Goal: Task Accomplishment & Management: Use online tool/utility

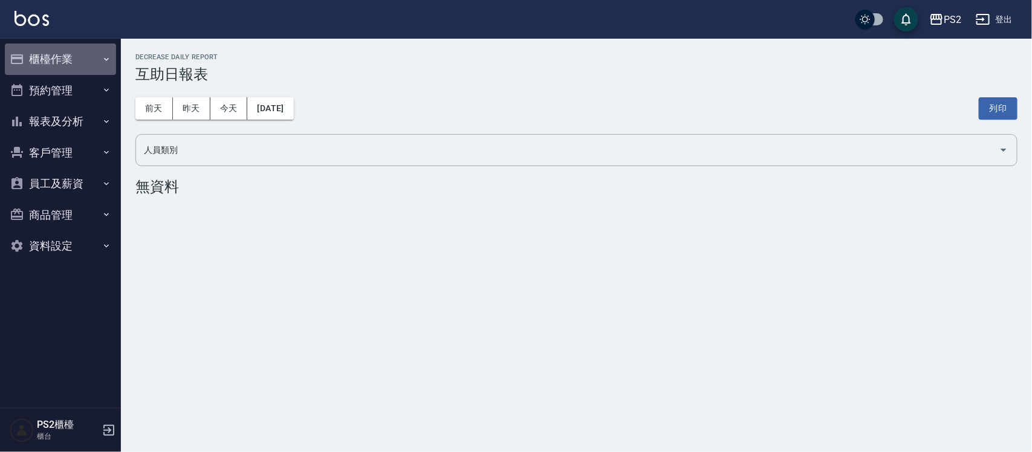
click at [68, 53] on button "櫃檯作業" at bounding box center [60, 59] width 111 height 31
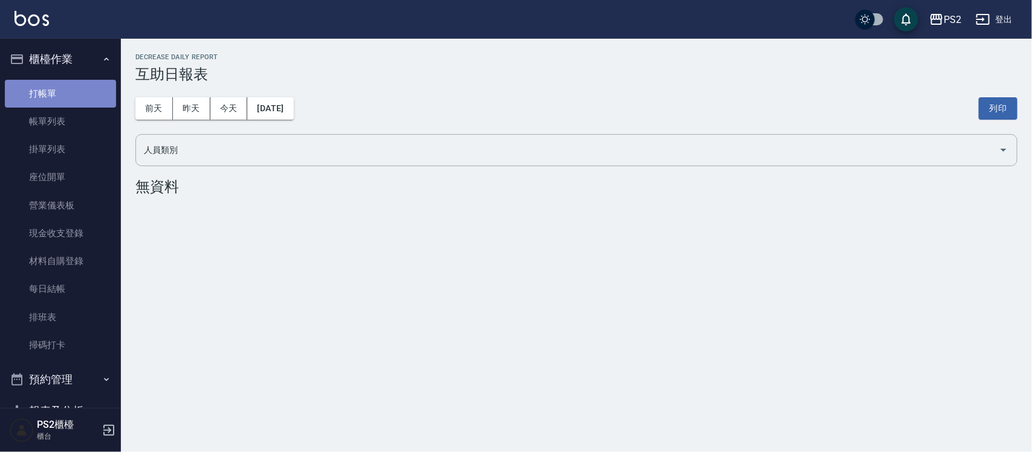
click at [76, 97] on link "打帳單" at bounding box center [60, 94] width 111 height 28
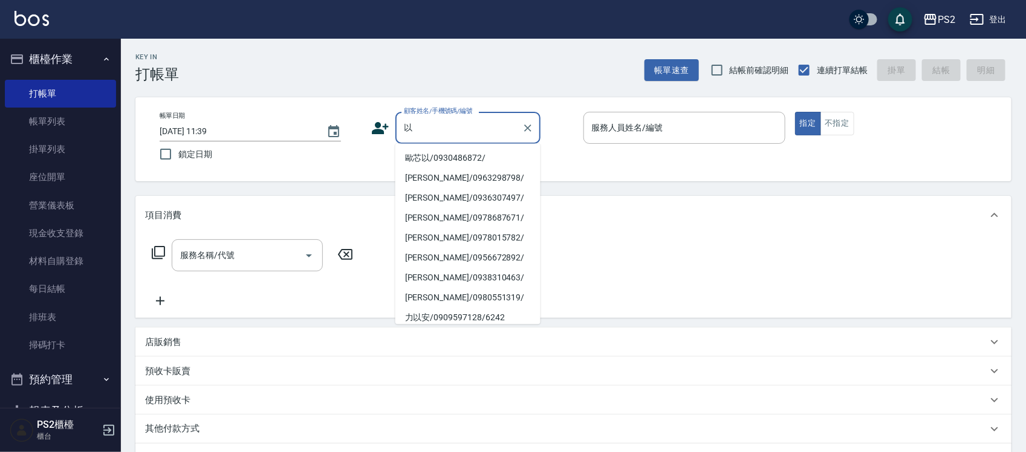
type input "倚"
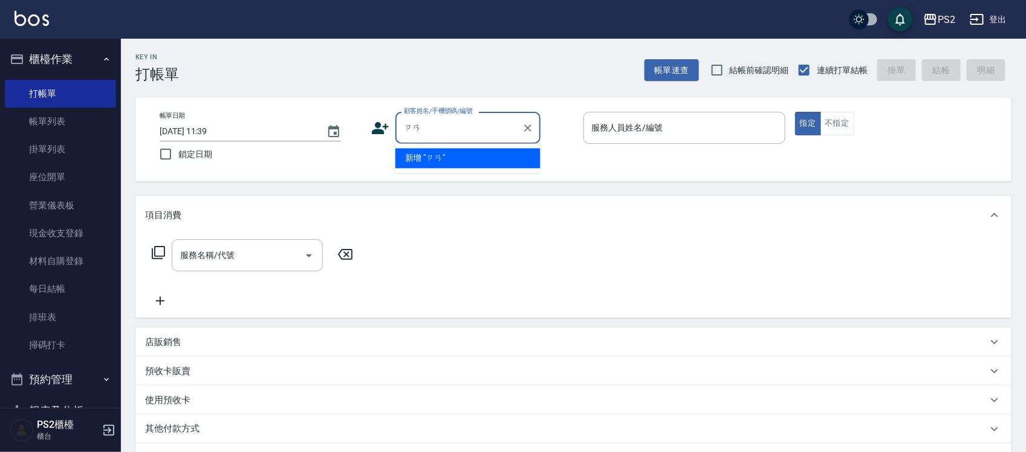
type input "讚"
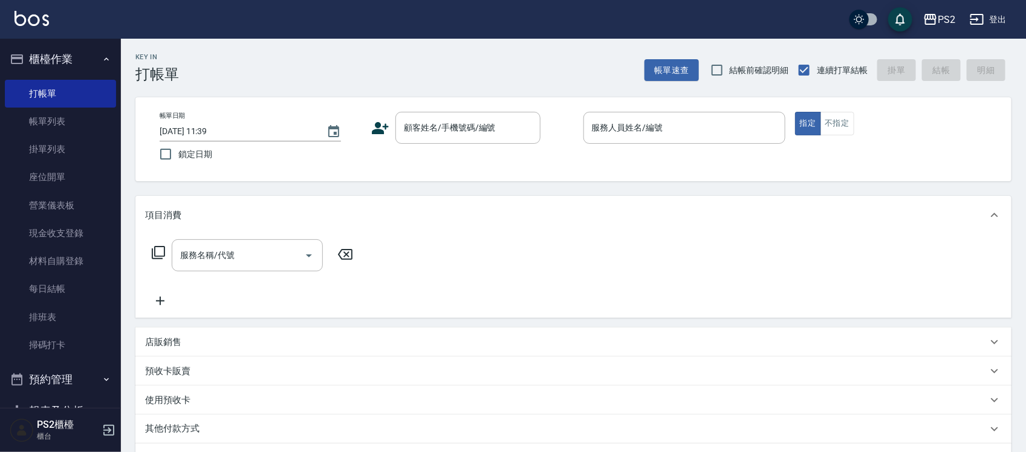
click at [349, 96] on div "Key In 打帳單 帳單速查 結帳前確認明細 連續打單結帳 掛單 結帳 明細 帳單日期 [DATE] 11:39 鎖定日期 顧客姓名/手機號碼/編號 顧客姓…" at bounding box center [573, 321] width 905 height 565
click at [218, 76] on div "Key In 打帳單 帳單速查 結帳前確認明細 連續打單結帳 掛單 結帳 明細" at bounding box center [566, 61] width 890 height 44
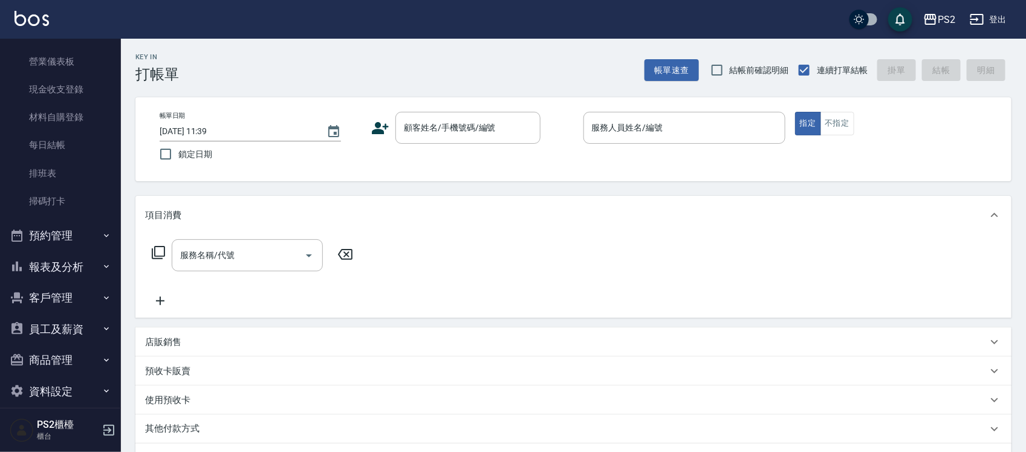
scroll to position [157, 0]
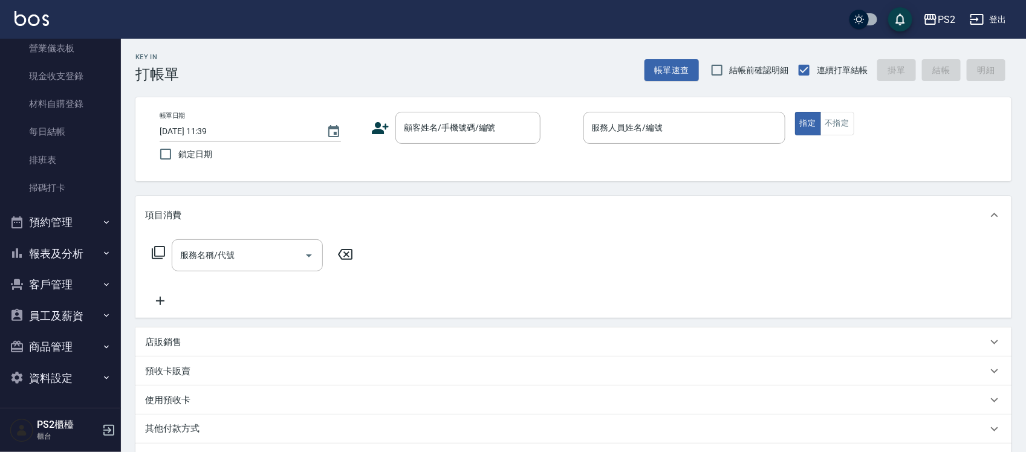
click at [85, 249] on button "報表及分析" at bounding box center [60, 253] width 111 height 31
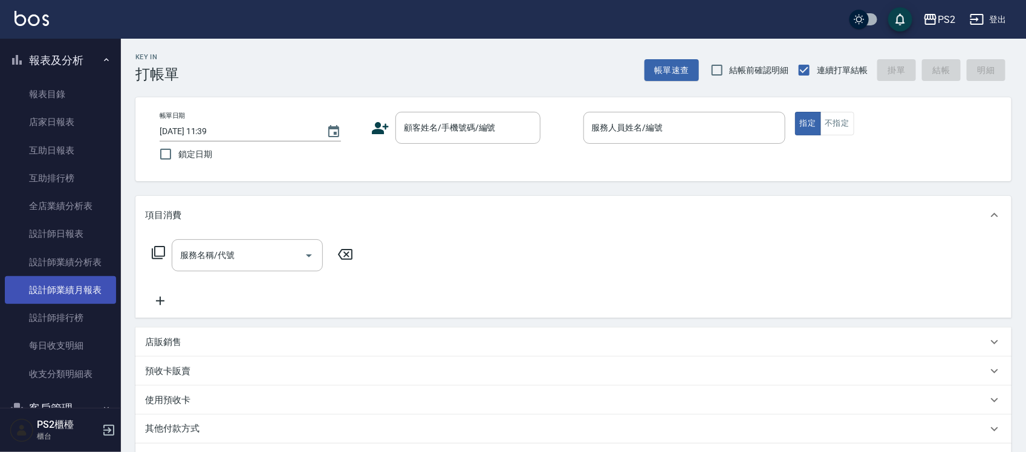
scroll to position [384, 0]
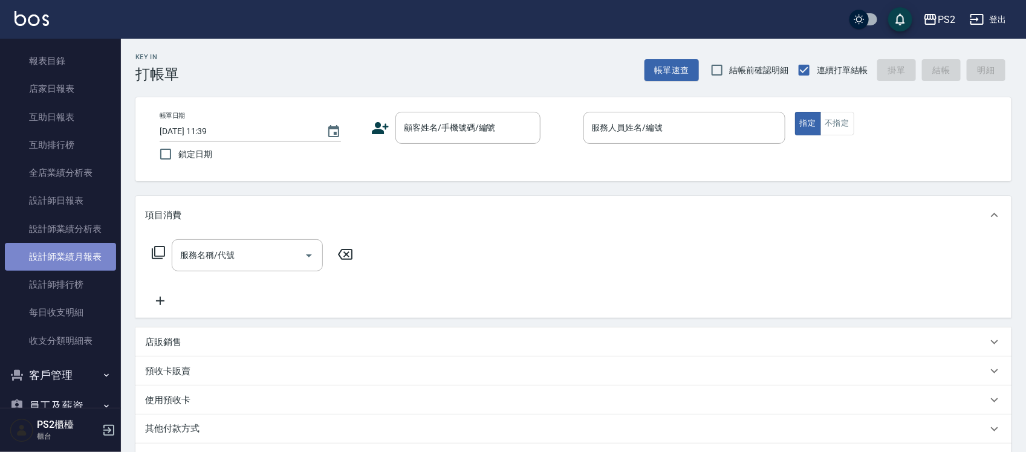
click at [92, 259] on link "設計師業績月報表" at bounding box center [60, 257] width 111 height 28
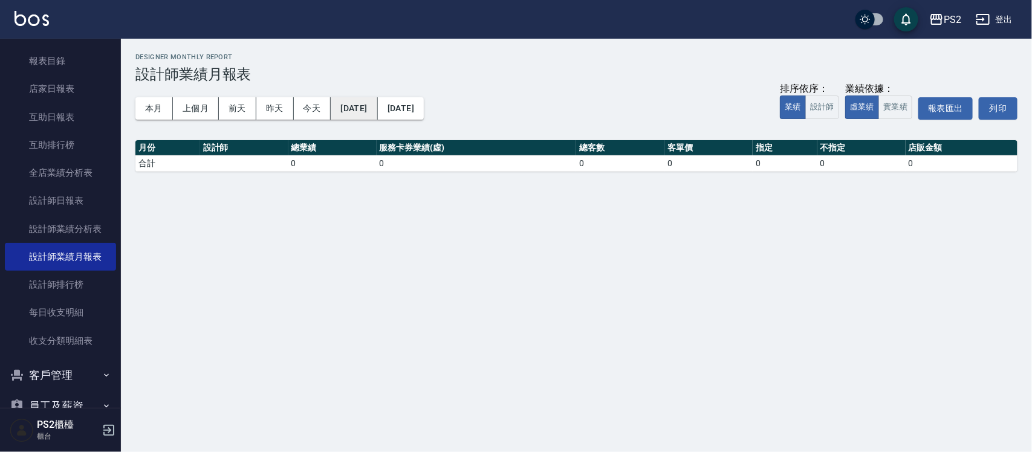
click at [349, 112] on button "[DATE]" at bounding box center [354, 108] width 47 height 22
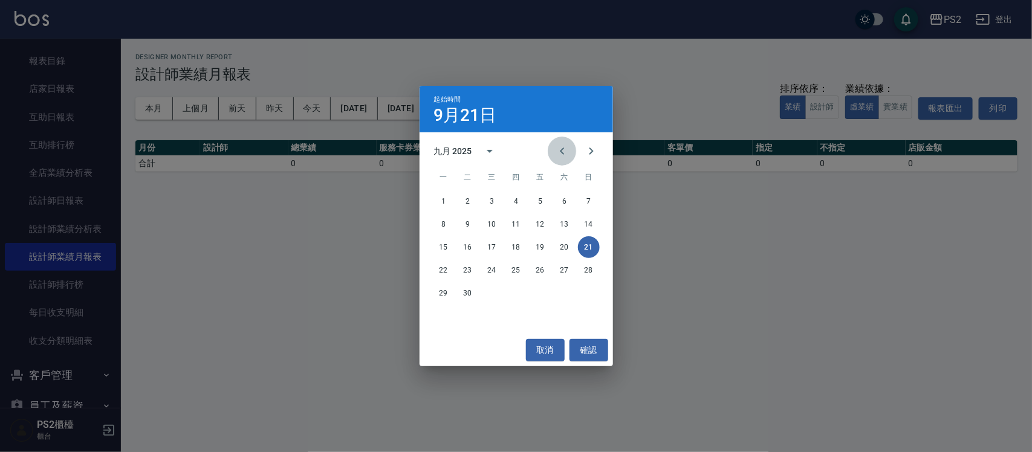
click at [505, 152] on button "Previous month" at bounding box center [562, 151] width 29 height 29
click at [505, 206] on button "1" at bounding box center [589, 201] width 22 height 22
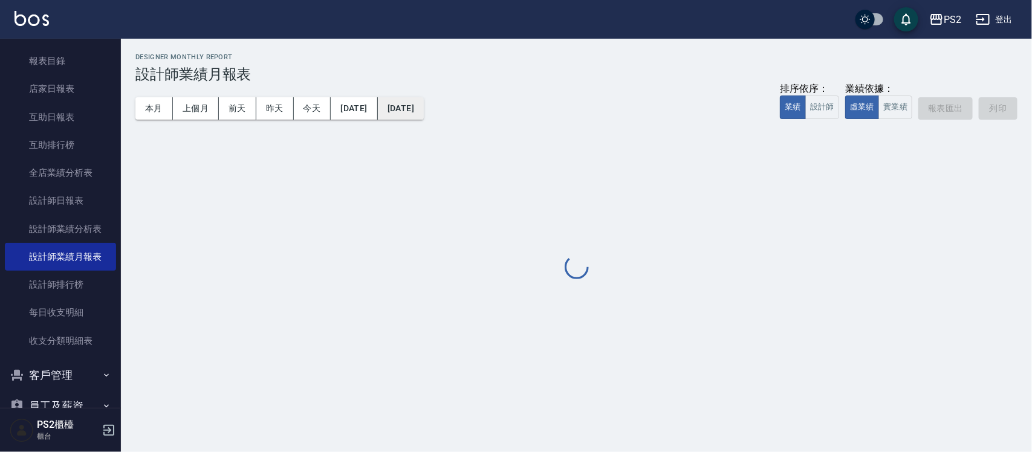
click at [424, 107] on button "[DATE]" at bounding box center [401, 108] width 46 height 22
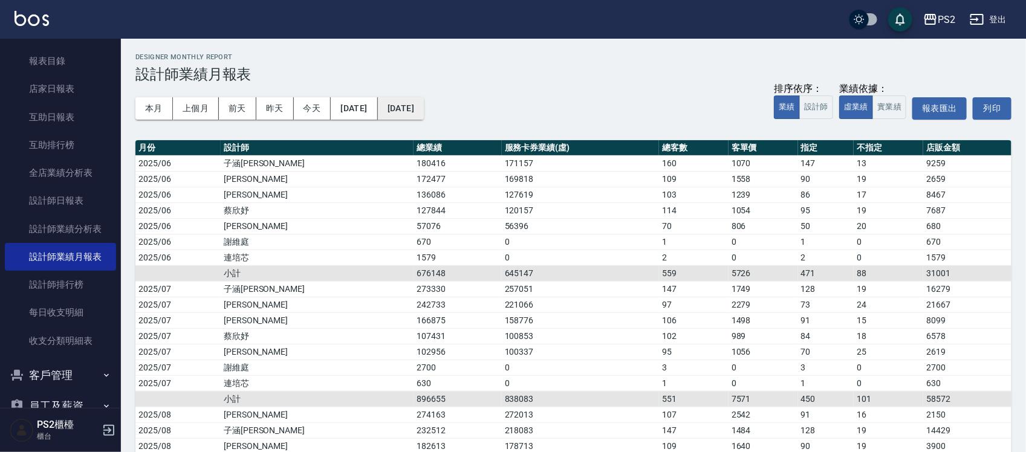
click at [424, 106] on button "[DATE]" at bounding box center [401, 108] width 46 height 22
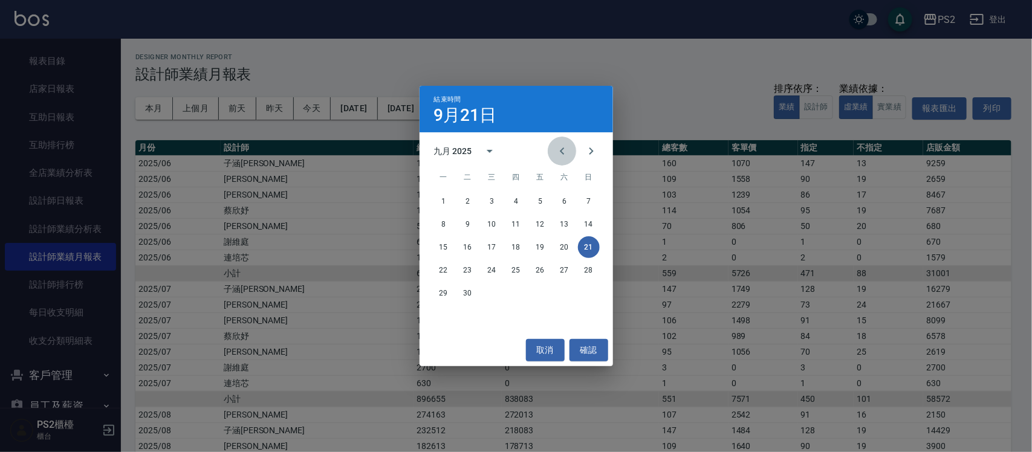
click at [505, 149] on icon "Previous month" at bounding box center [562, 151] width 15 height 15
click at [505, 259] on button "31" at bounding box center [589, 293] width 22 height 22
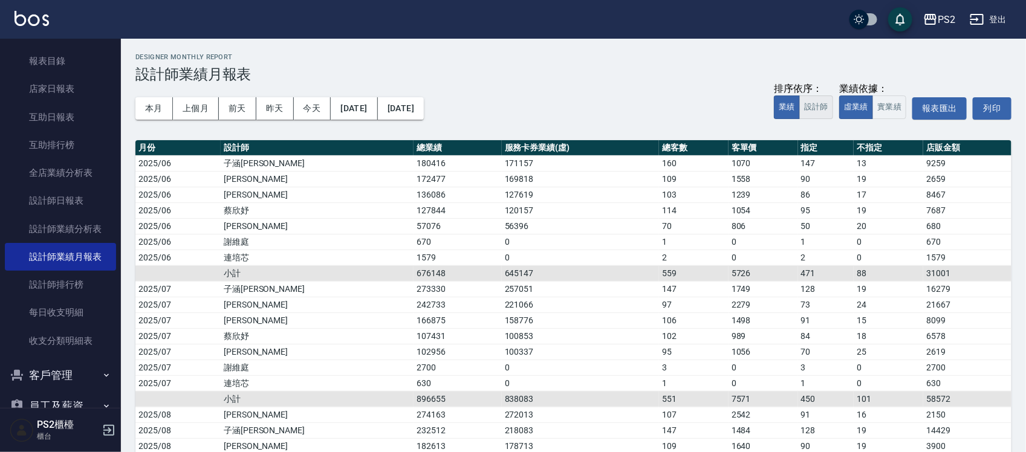
click at [505, 107] on button "設計師" at bounding box center [816, 108] width 34 height 24
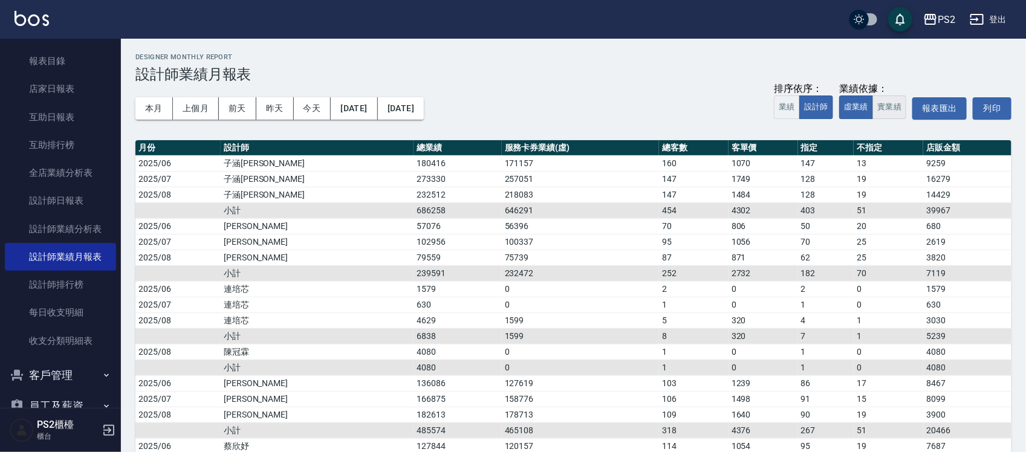
click at [505, 105] on button "實業績" at bounding box center [889, 108] width 34 height 24
click at [505, 80] on h3 "設計師業績月報表" at bounding box center [573, 74] width 876 height 17
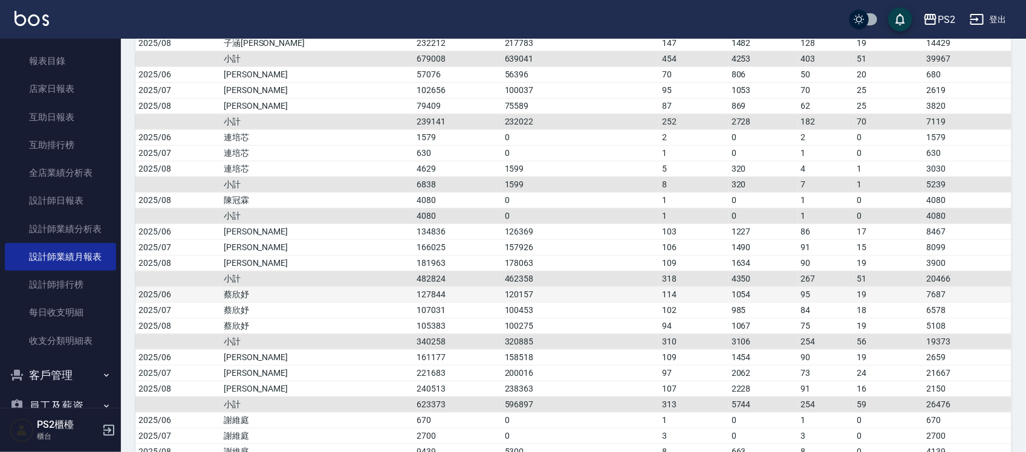
scroll to position [58, 0]
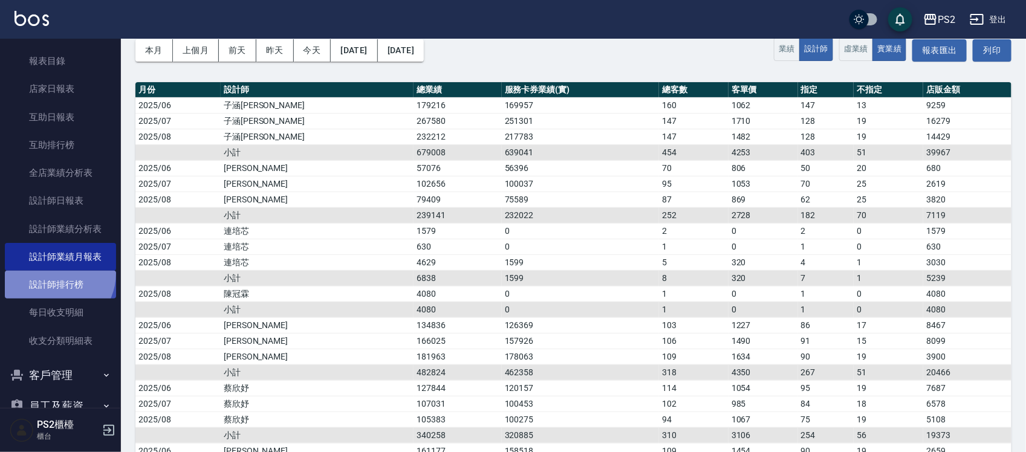
click at [53, 259] on link "設計師排行榜" at bounding box center [60, 285] width 111 height 28
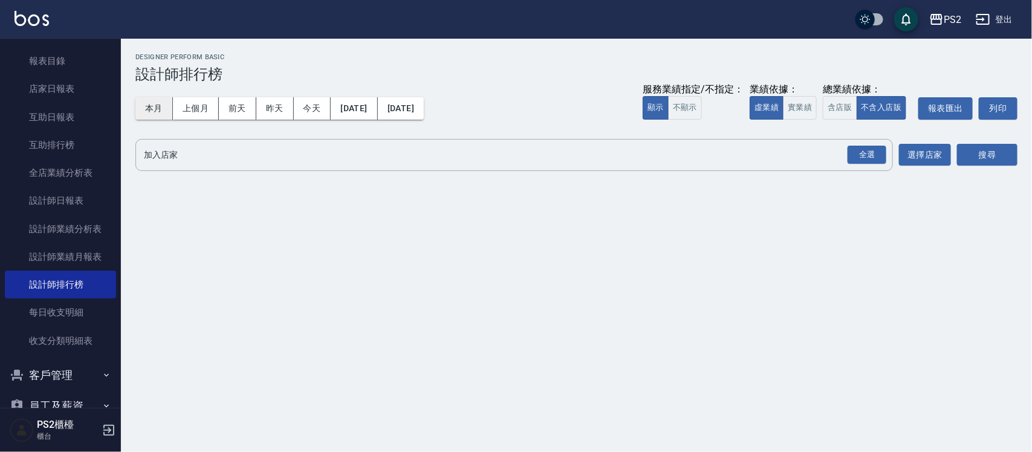
click at [152, 111] on button "本月" at bounding box center [153, 108] width 37 height 22
click at [505, 111] on button "實業績" at bounding box center [800, 108] width 34 height 24
click at [505, 152] on div "全選" at bounding box center [867, 155] width 39 height 19
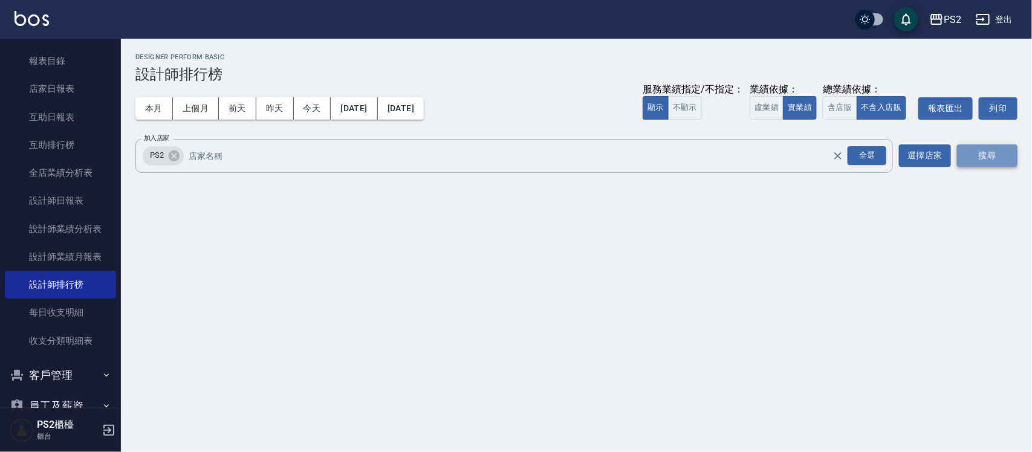
click at [505, 156] on button "搜尋" at bounding box center [987, 155] width 60 height 22
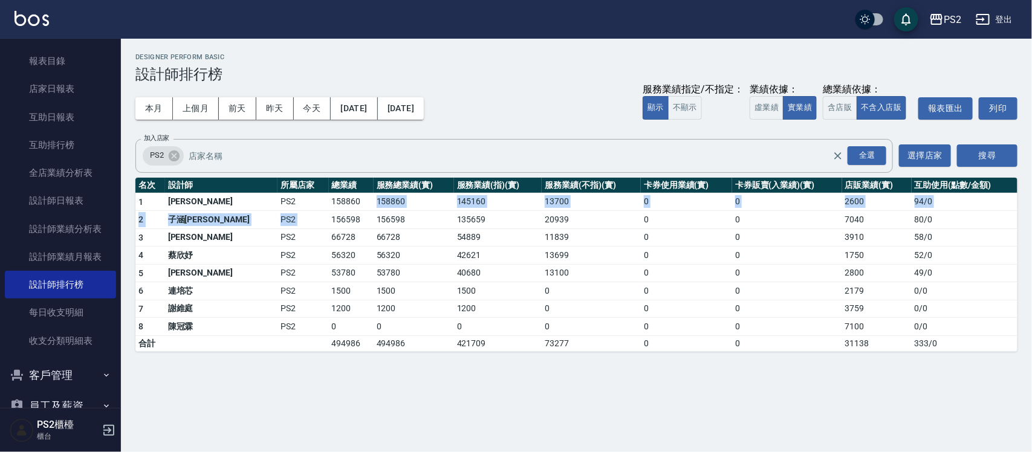
drag, startPoint x: 297, startPoint y: 209, endPoint x: 254, endPoint y: 218, distance: 43.9
click at [254, 218] on tbody "1 [PERSON_NAME] PS2 158860 158860 145160 13700 0 0 2600 94 / 0 2 子涵戴 PS2 156598…" at bounding box center [576, 272] width 882 height 158
click at [277, 218] on td "PS2" at bounding box center [302, 220] width 51 height 18
click at [371, 259] on div "PS2 [DATE] - [DATE] 設計師排行榜 列印時間： [DATE][PHONE_NUMBER]:53 Designer Perform Basic…" at bounding box center [576, 203] width 911 height 328
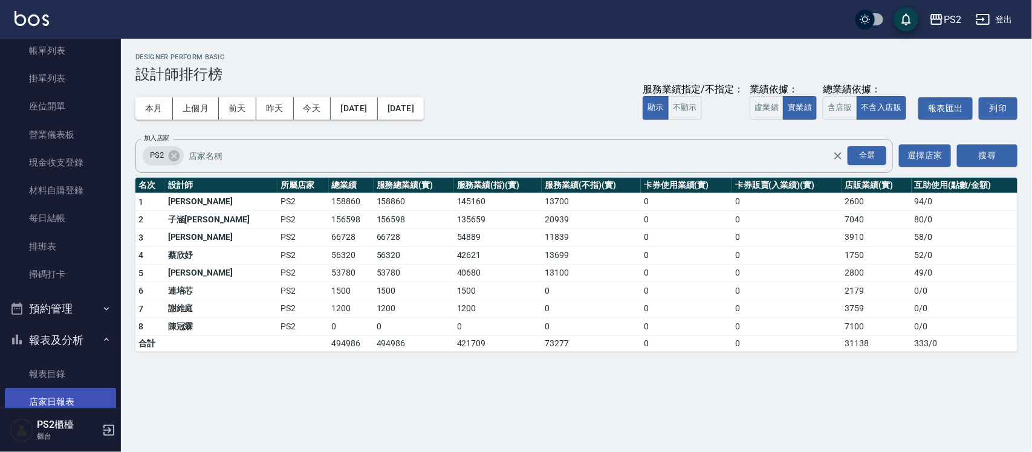
scroll to position [157, 0]
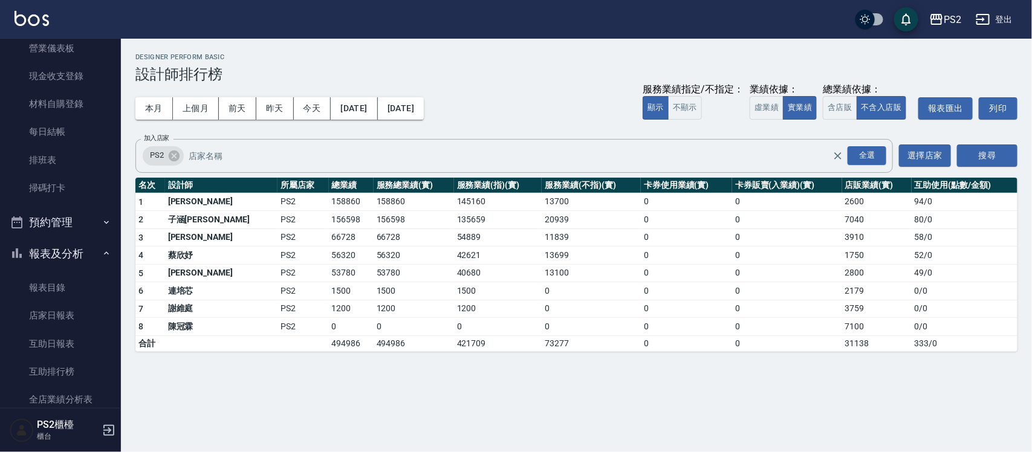
click at [83, 257] on button "報表及分析" at bounding box center [60, 253] width 111 height 31
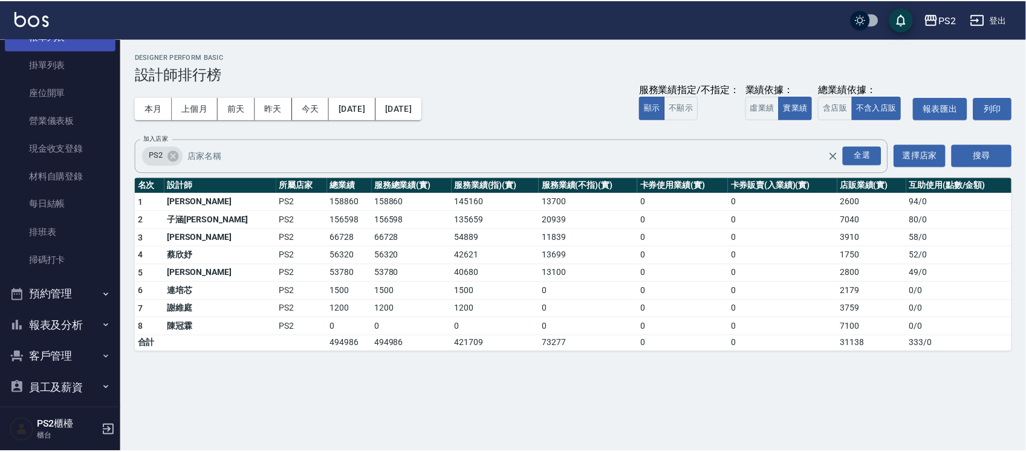
scroll to position [0, 0]
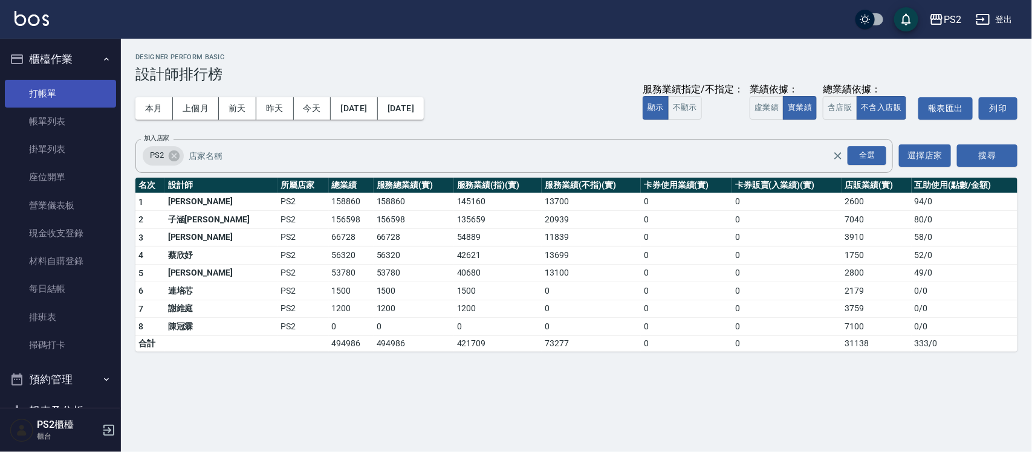
click at [57, 82] on link "打帳單" at bounding box center [60, 94] width 111 height 28
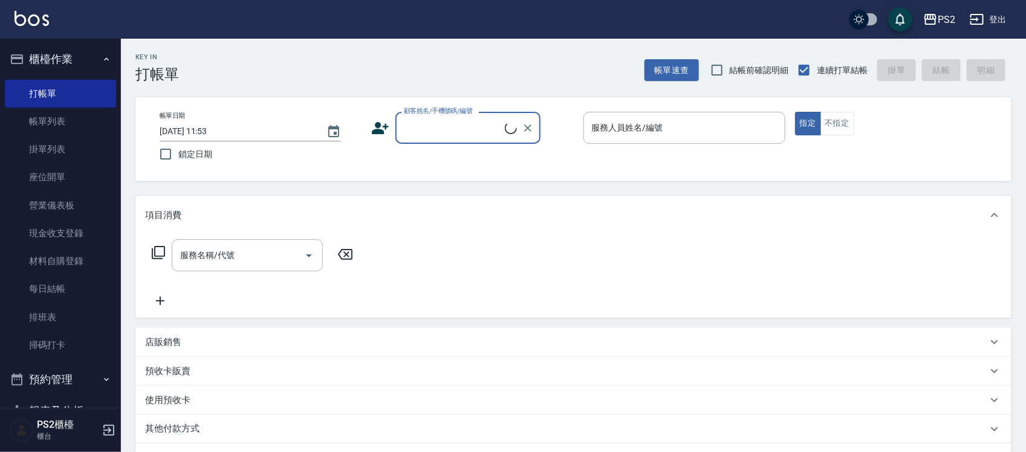
click at [63, 56] on button "櫃檯作業" at bounding box center [60, 59] width 111 height 31
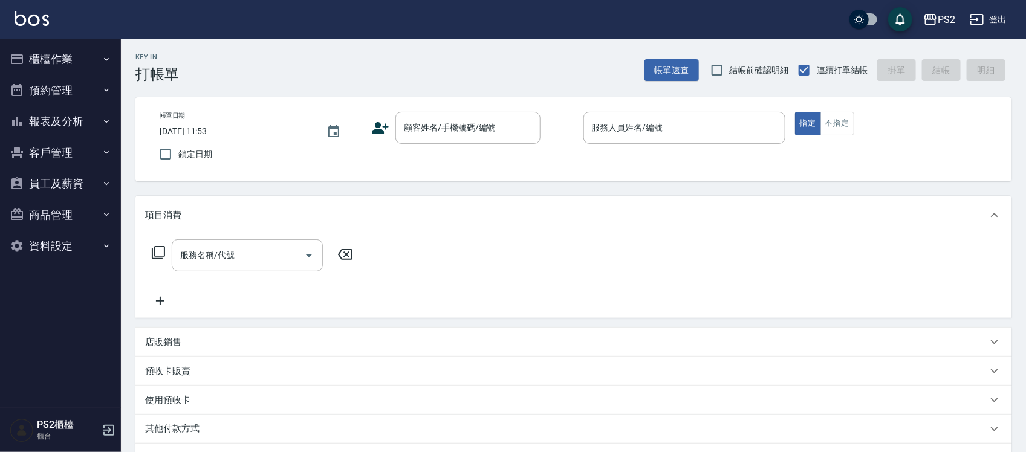
click at [83, 128] on button "報表及分析" at bounding box center [60, 121] width 111 height 31
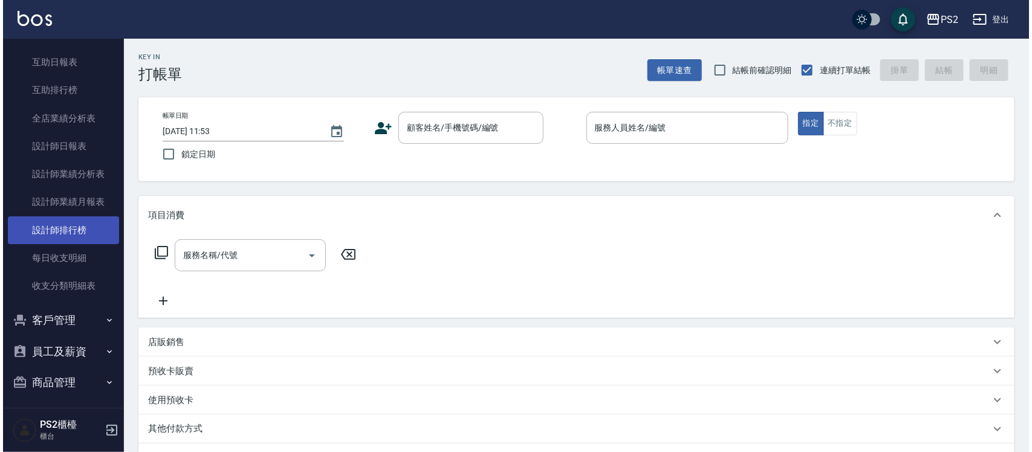
scroll to position [151, 0]
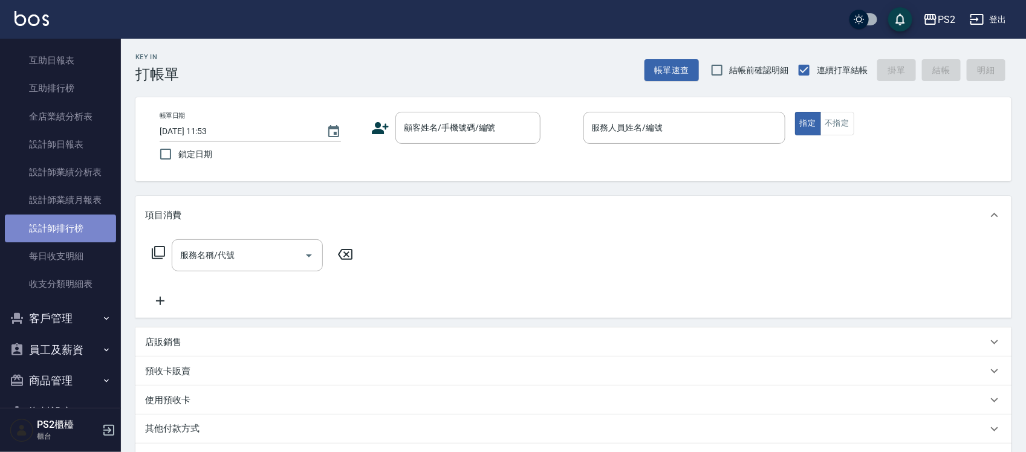
click at [85, 233] on link "設計師排行榜" at bounding box center [60, 229] width 111 height 28
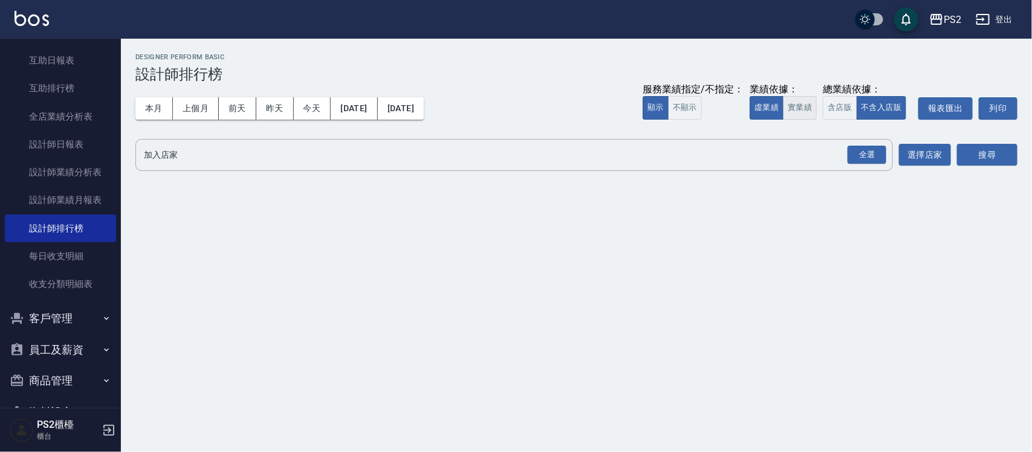
click at [505, 103] on button "實業績" at bounding box center [800, 108] width 34 height 24
click at [505, 158] on div "全選" at bounding box center [867, 155] width 39 height 19
click at [505, 152] on button "搜尋" at bounding box center [987, 155] width 60 height 22
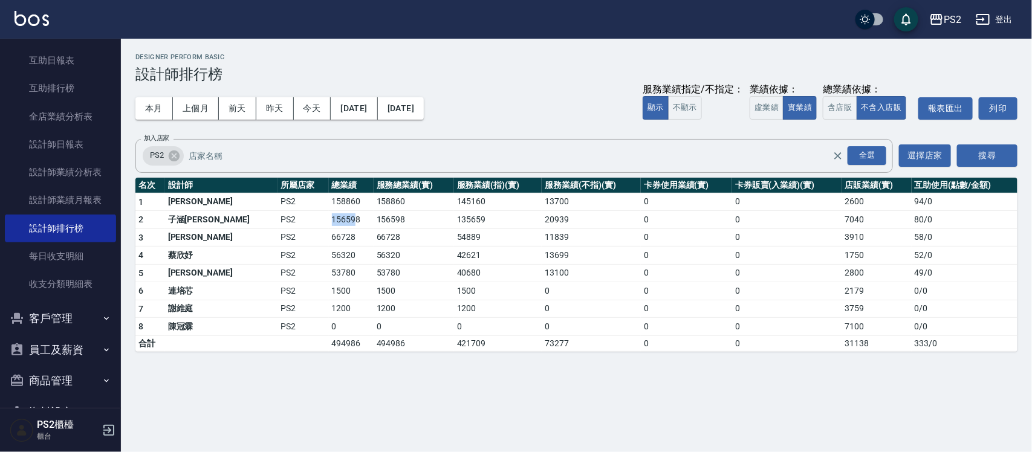
drag, startPoint x: 285, startPoint y: 219, endPoint x: 260, endPoint y: 219, distance: 25.4
click at [262, 219] on tr "2 子涵戴 PS2 156598 156598 135659 20939 0 0 7040 80 / 0" at bounding box center [576, 220] width 882 height 18
click at [277, 219] on td "PS2" at bounding box center [302, 220] width 51 height 18
click at [297, 259] on div "PS2 [DATE] - [DATE] 設計師排行榜 列印時間： [DATE][PHONE_NUMBER]:53 Designer Perform Basic…" at bounding box center [516, 226] width 1032 height 452
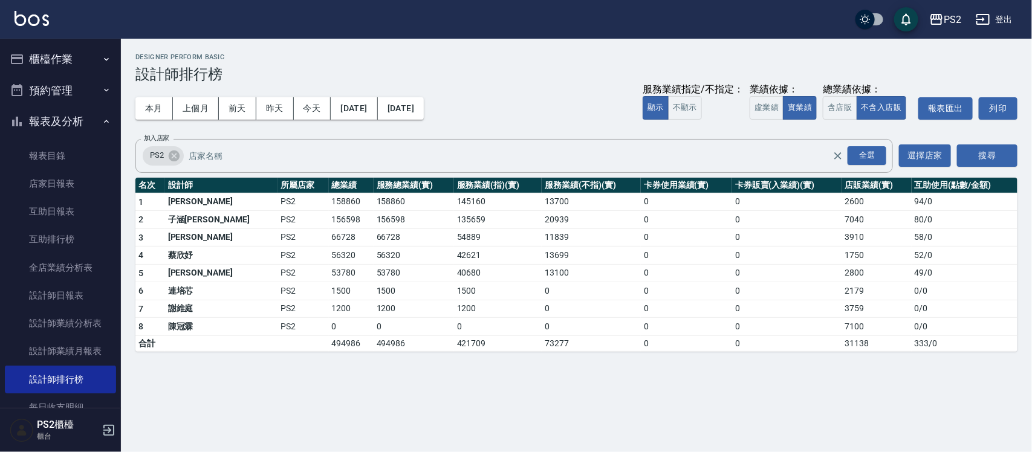
click at [77, 122] on button "報表及分析" at bounding box center [60, 121] width 111 height 31
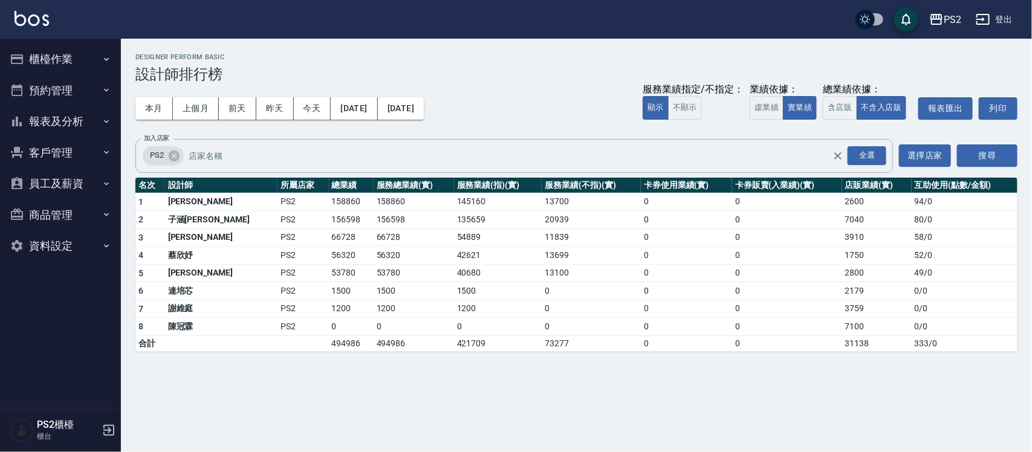
click at [68, 47] on button "櫃檯作業" at bounding box center [60, 59] width 111 height 31
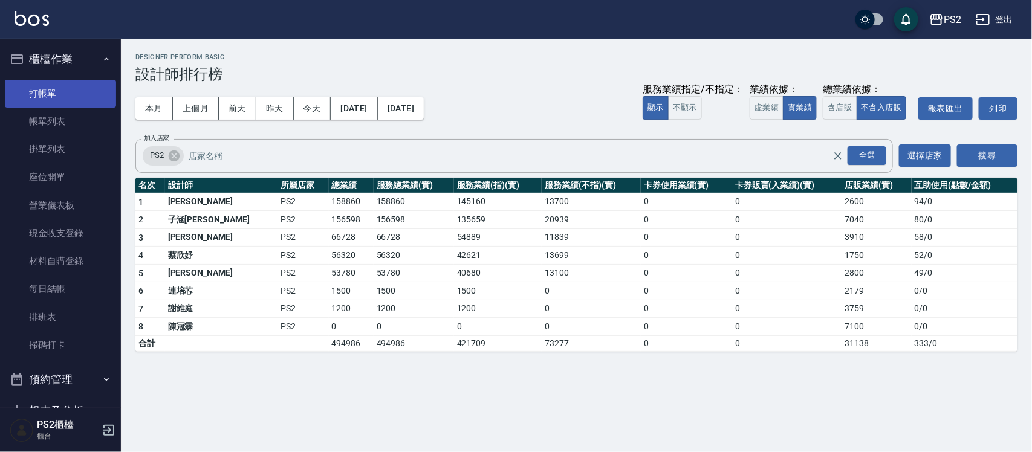
click at [70, 102] on link "打帳單" at bounding box center [60, 94] width 111 height 28
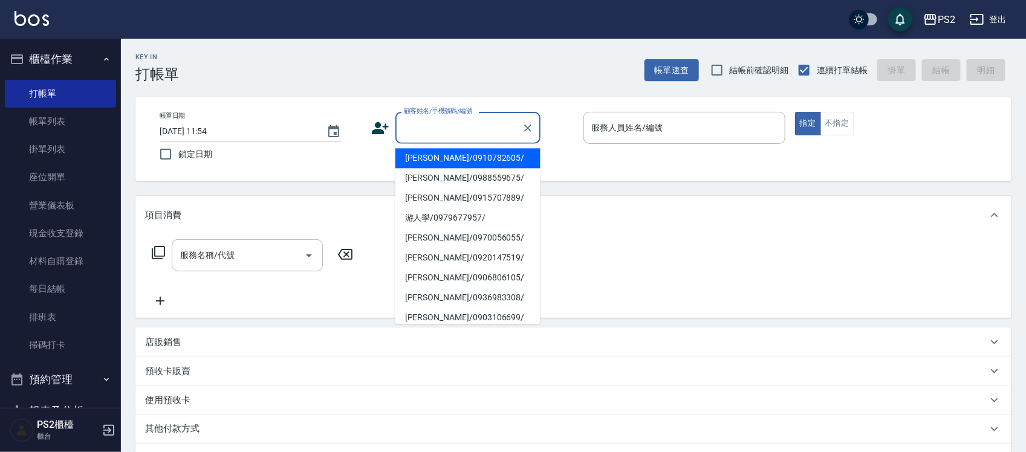
click at [458, 127] on input "顧客姓名/手機號碼/編號" at bounding box center [459, 127] width 116 height 21
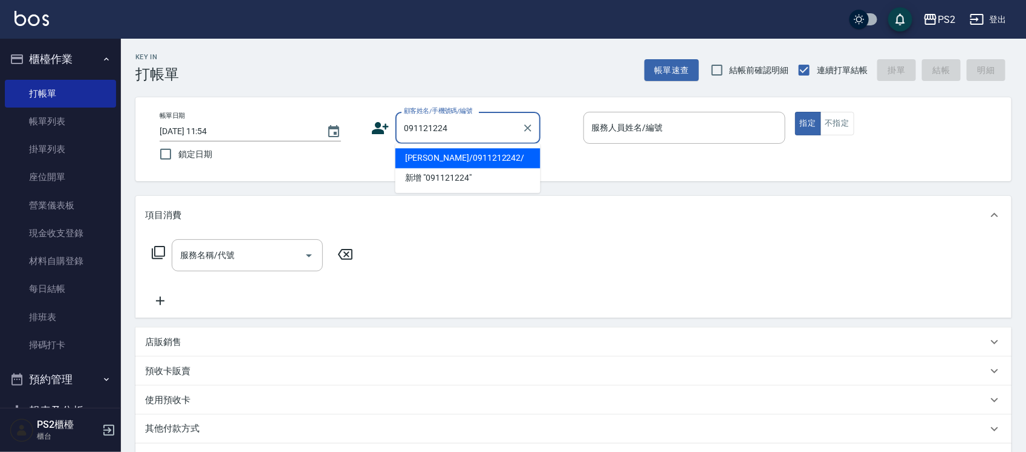
type input "0911212242"
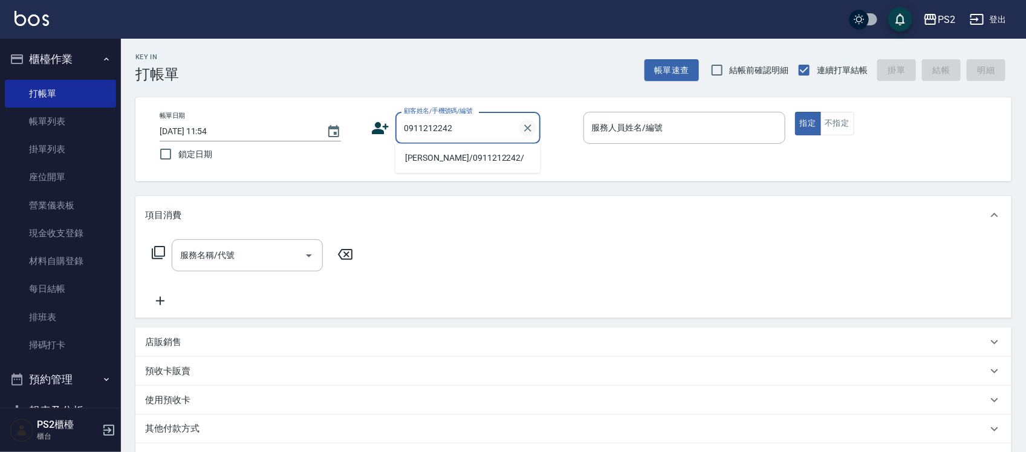
click at [505, 128] on icon "Clear" at bounding box center [527, 128] width 7 height 7
click at [491, 152] on li "[PERSON_NAME]/0988322806/" at bounding box center [467, 159] width 145 height 20
type input "[PERSON_NAME]/0988322806/"
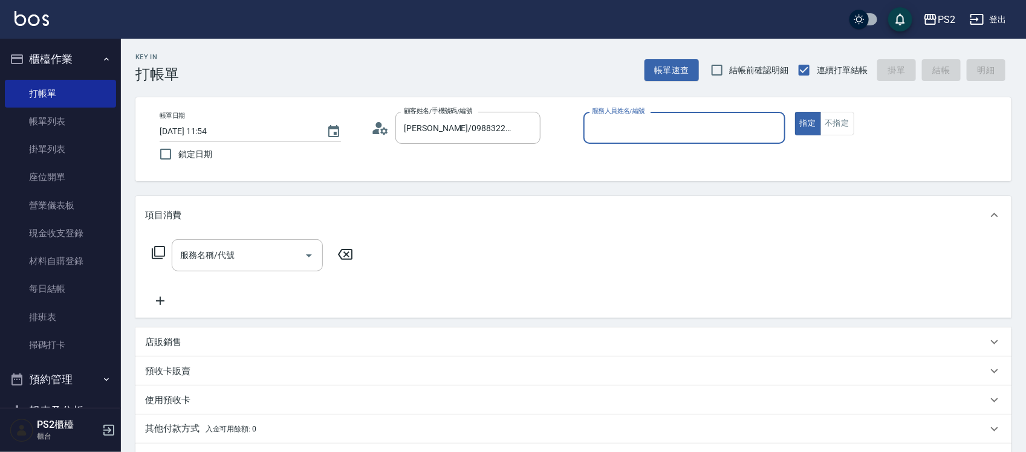
click at [381, 132] on icon at bounding box center [384, 130] width 7 height 7
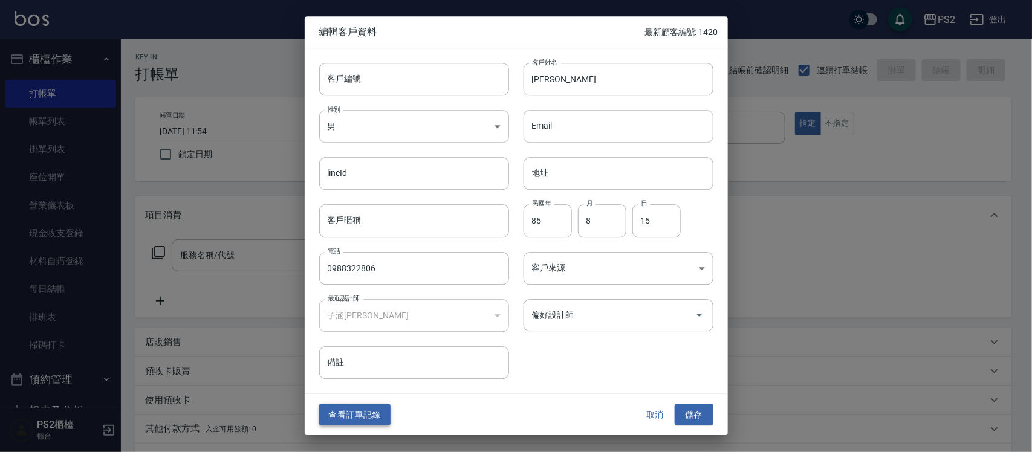
click at [360, 259] on button "查看訂單記錄" at bounding box center [354, 415] width 71 height 22
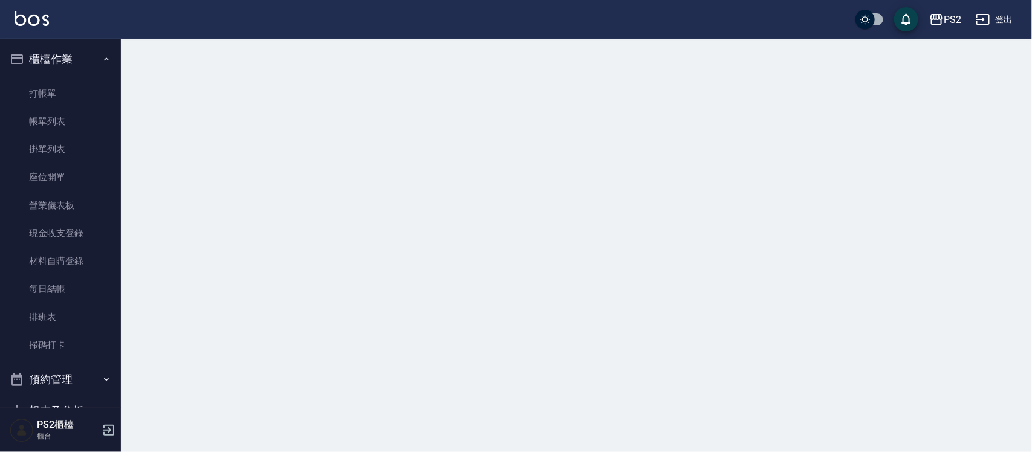
click at [360, 259] on div at bounding box center [516, 226] width 1032 height 452
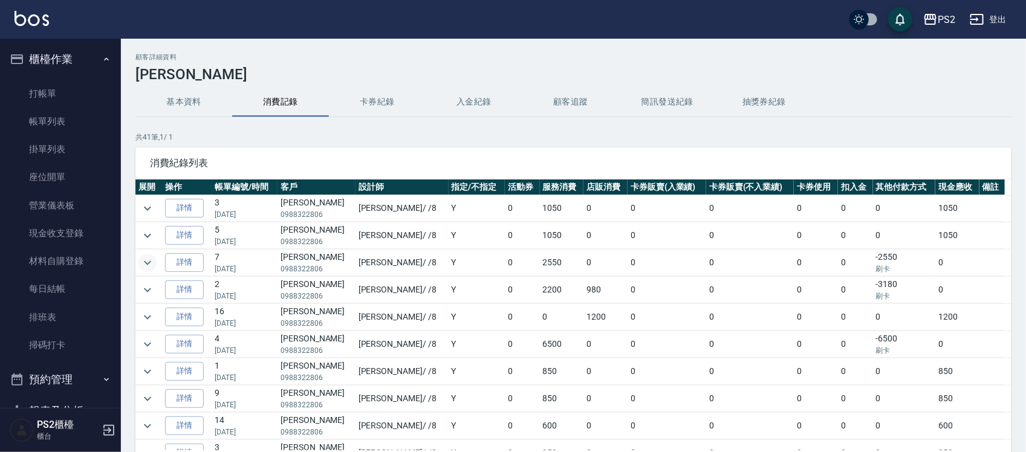
click at [140, 259] on icon "expand row" at bounding box center [147, 263] width 15 height 15
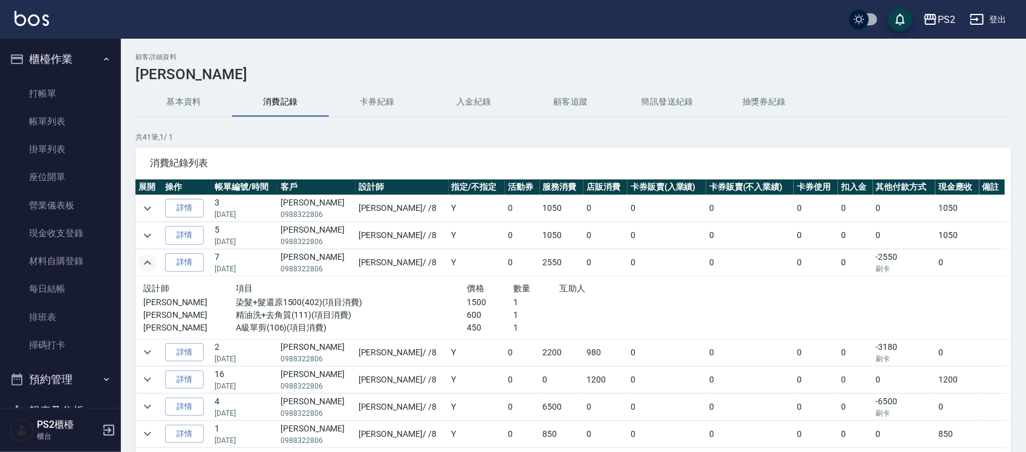
click at [140, 259] on icon "expand row" at bounding box center [147, 263] width 15 height 15
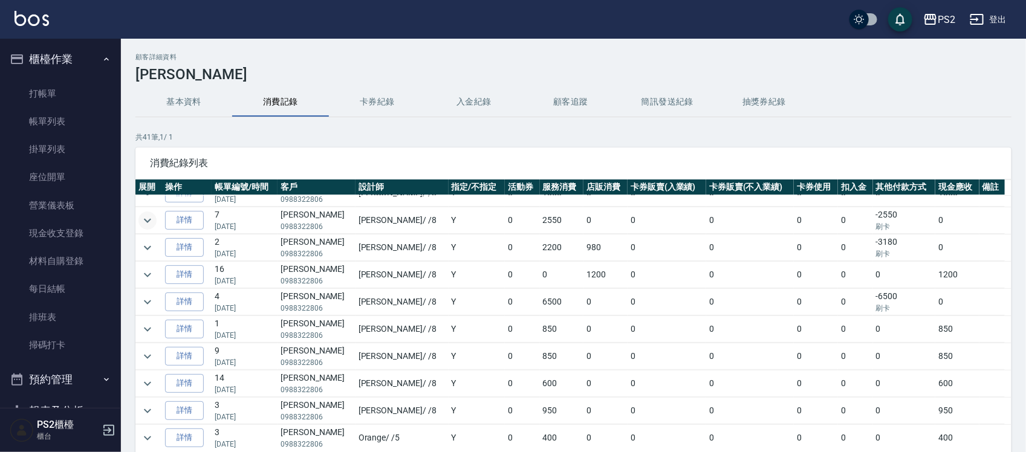
scroll to position [76, 0]
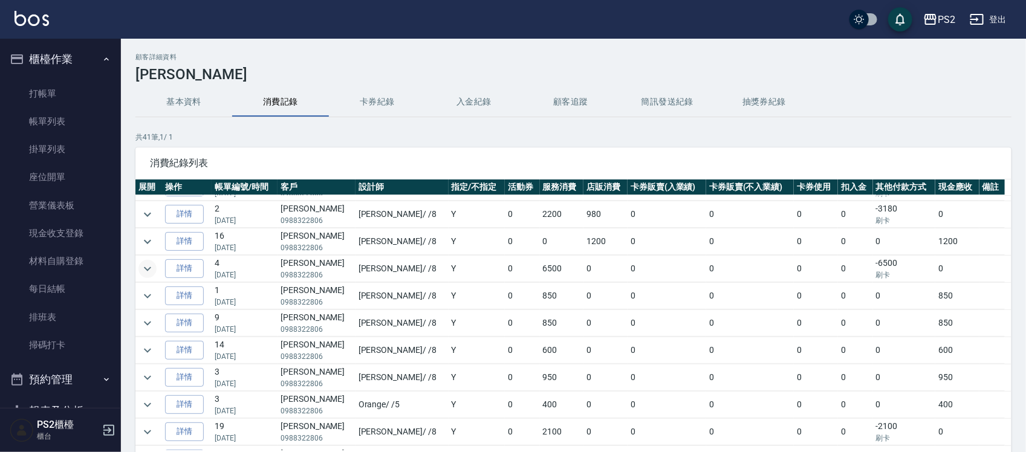
click at [143, 259] on icon "expand row" at bounding box center [147, 269] width 15 height 15
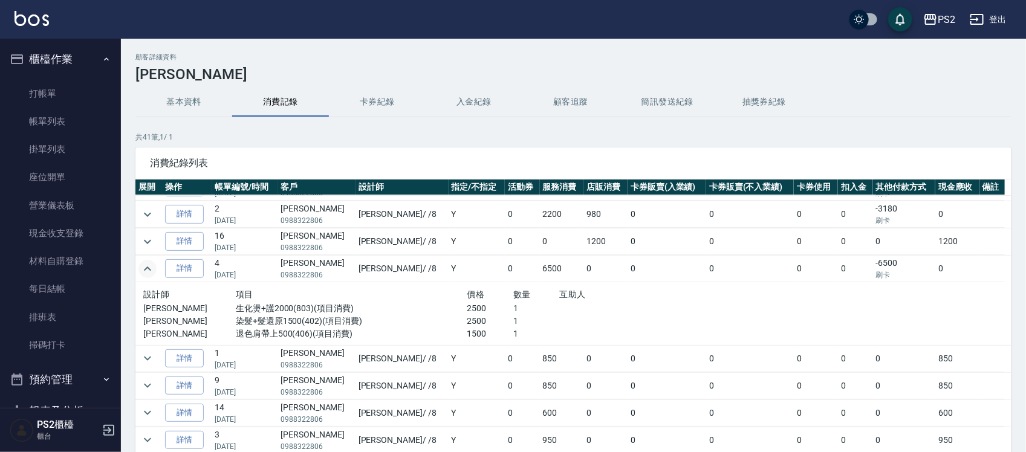
drag, startPoint x: 481, startPoint y: 307, endPoint x: 447, endPoint y: 315, distance: 34.9
click at [467, 259] on p "2500" at bounding box center [490, 308] width 47 height 13
click at [446, 259] on p "生化燙+護2000(803)(項目消費)" at bounding box center [352, 308] width 232 height 13
click at [491, 259] on p "2500" at bounding box center [490, 308] width 47 height 13
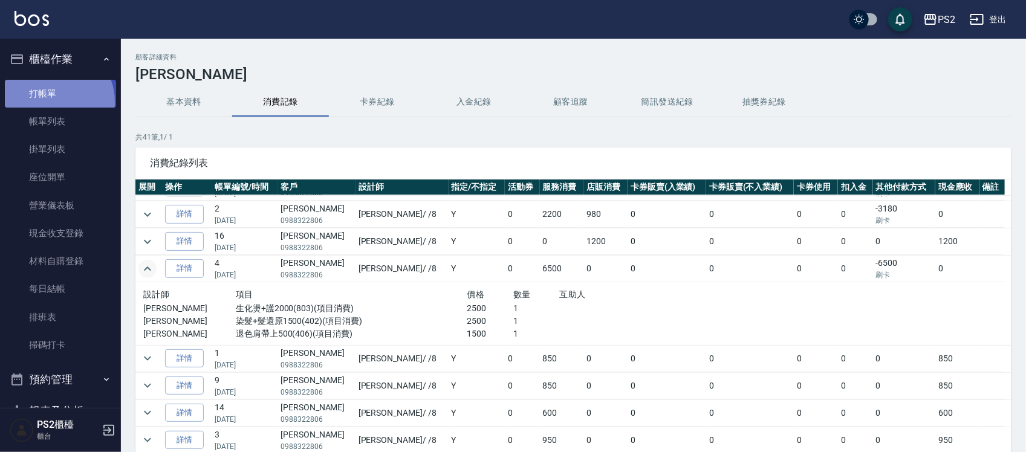
click at [53, 102] on link "打帳單" at bounding box center [60, 94] width 111 height 28
